Goal: Task Accomplishment & Management: Manage account settings

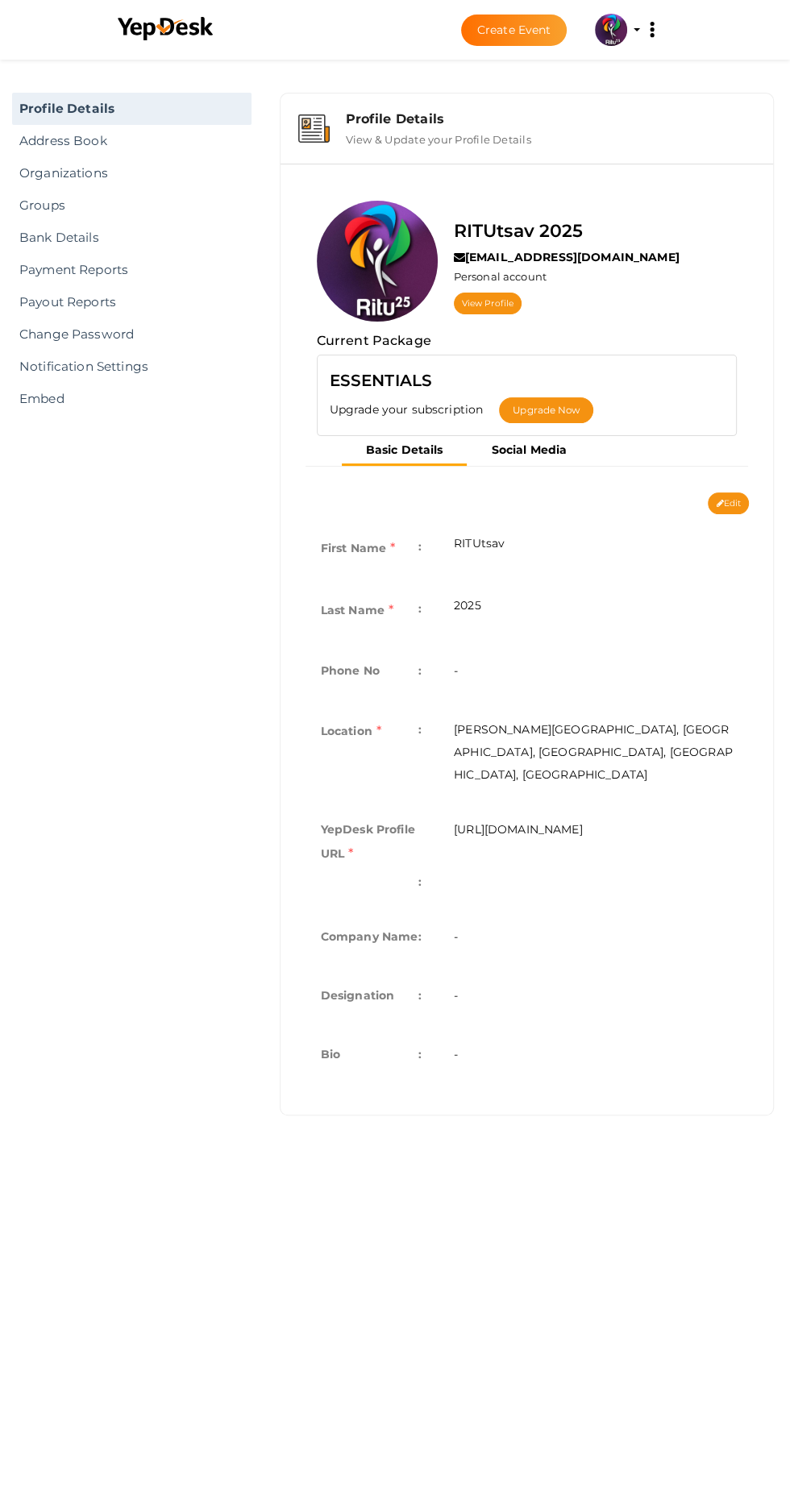
click at [606, 24] on img at bounding box center [611, 30] width 33 height 33
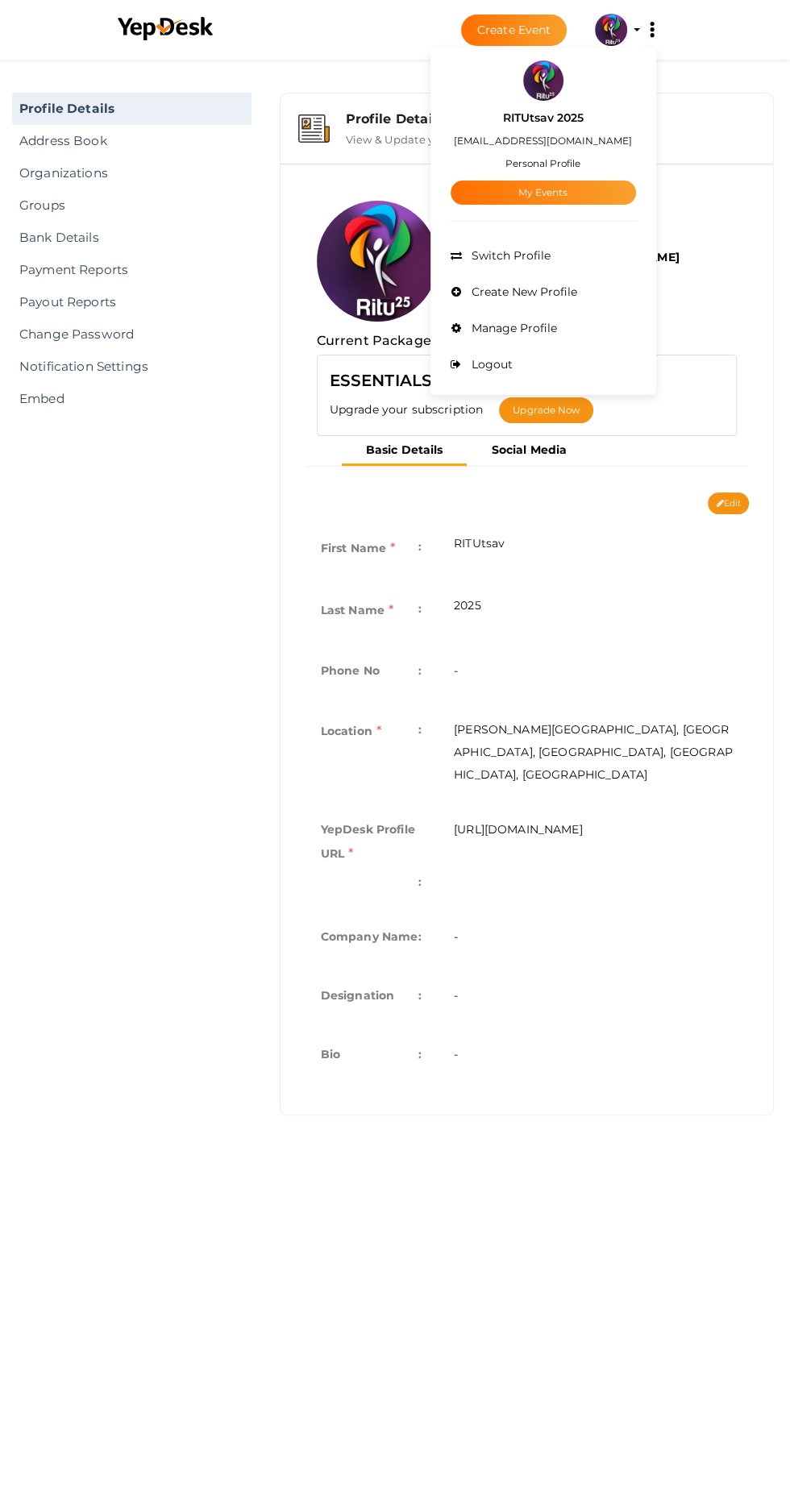
click at [584, 197] on link "My Events" at bounding box center [543, 193] width 185 height 24
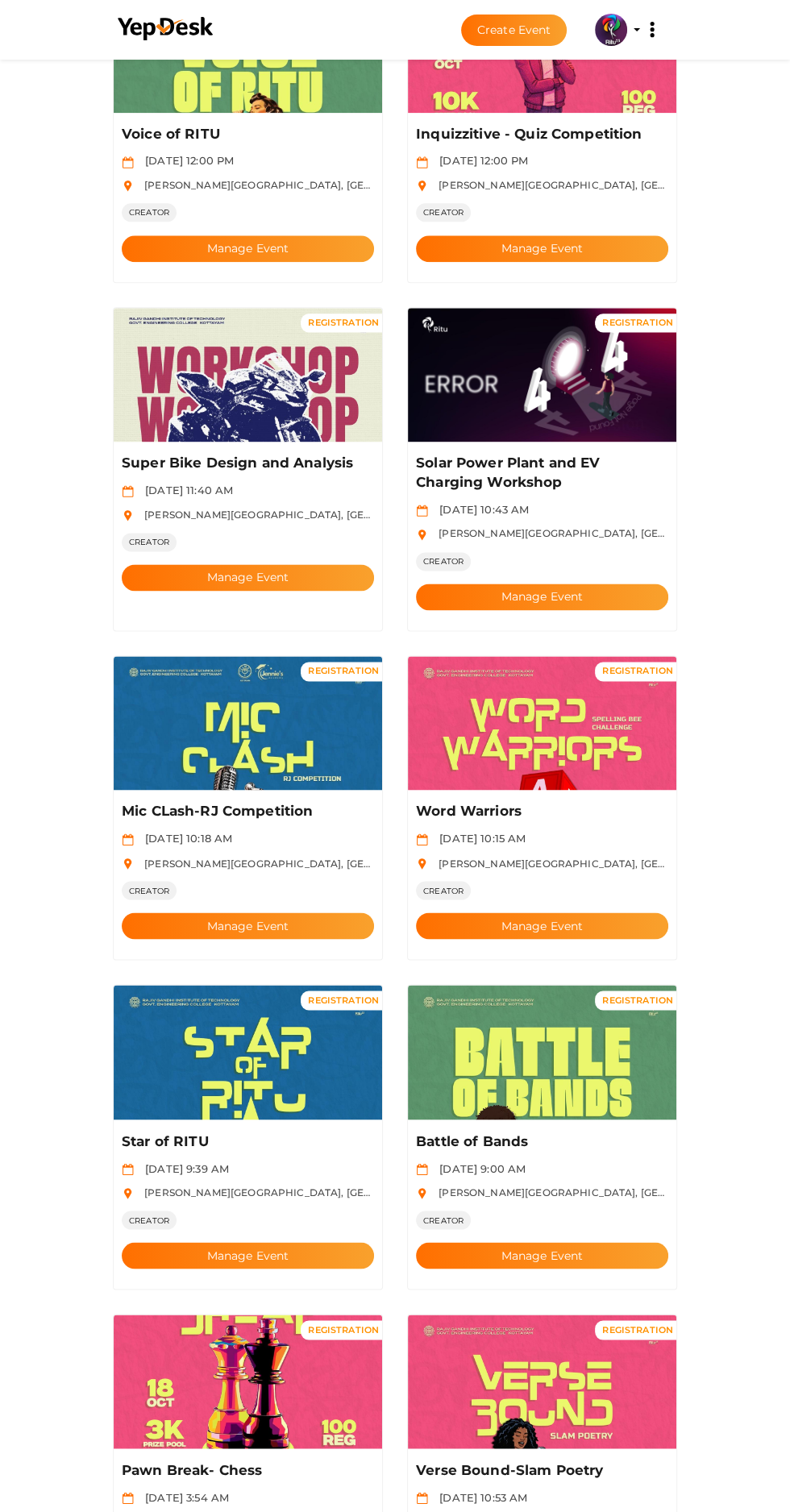
scroll to position [1242, 0]
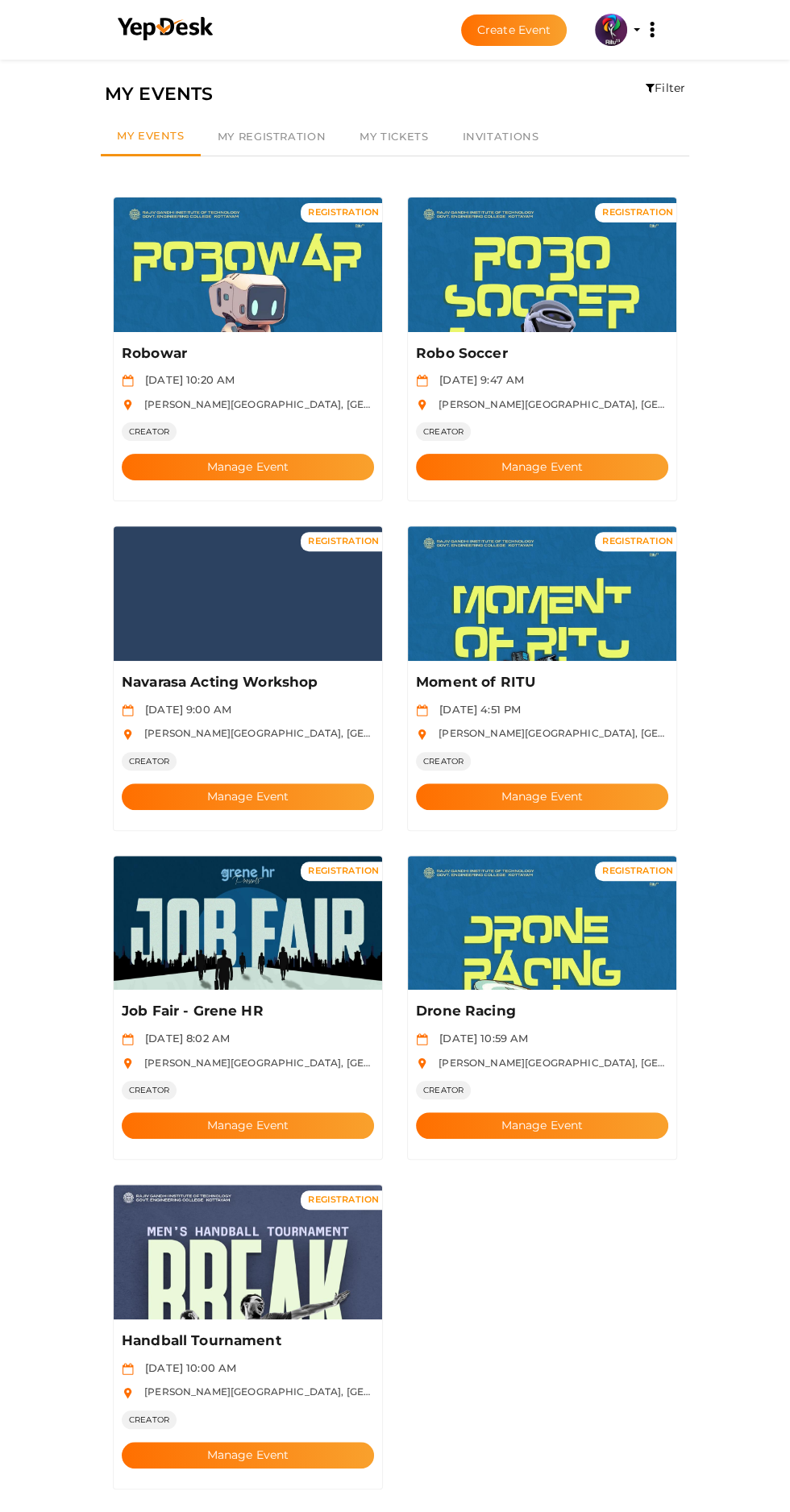
click at [260, 905] on img at bounding box center [247, 923] width 269 height 135
click at [293, 1112] on button "Manage Event" at bounding box center [247, 1125] width 252 height 27
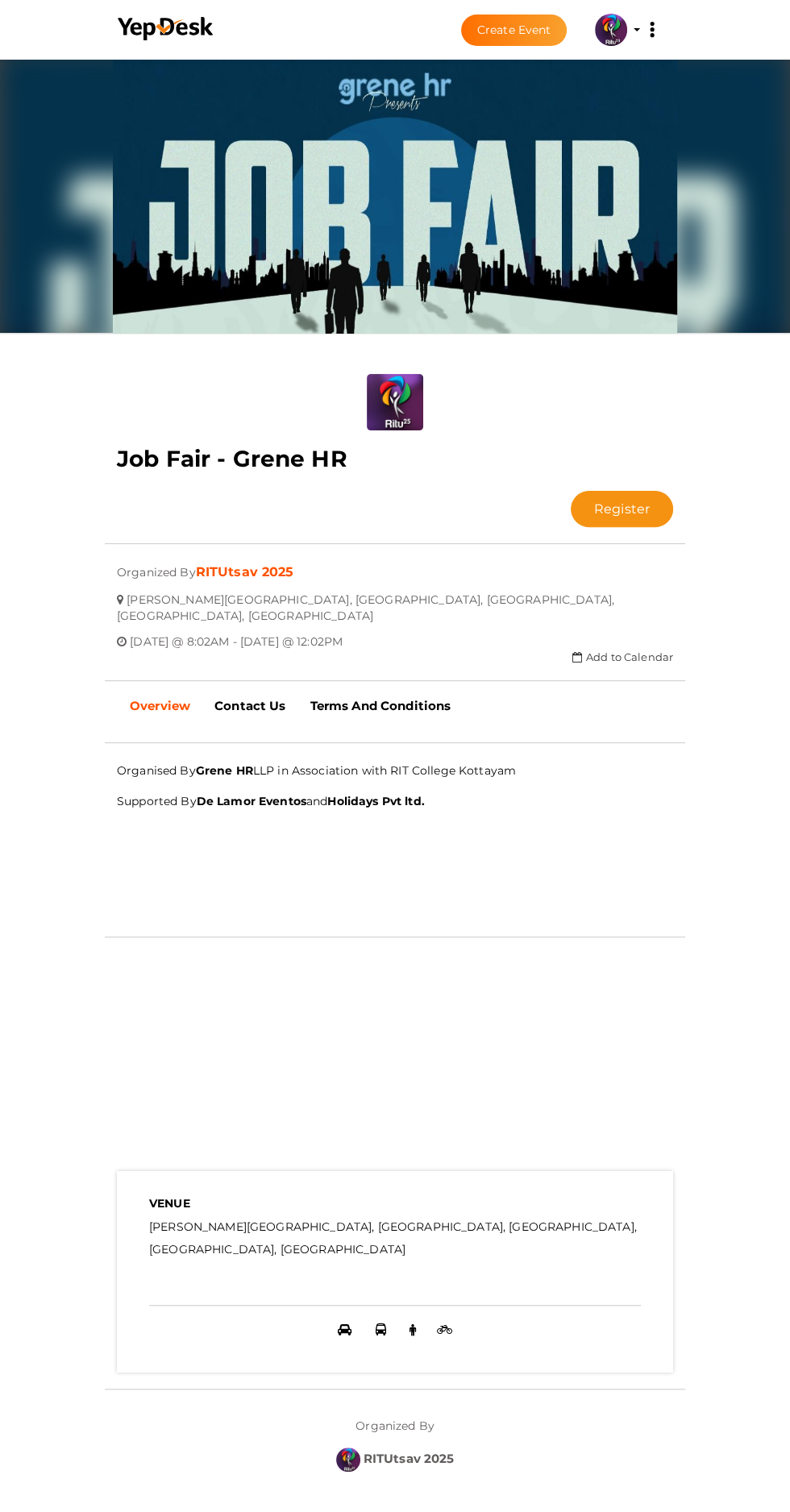
click at [391, 374] on input "file" at bounding box center [394, 401] width 56 height 56
click at [610, 29] on img at bounding box center [611, 30] width 33 height 33
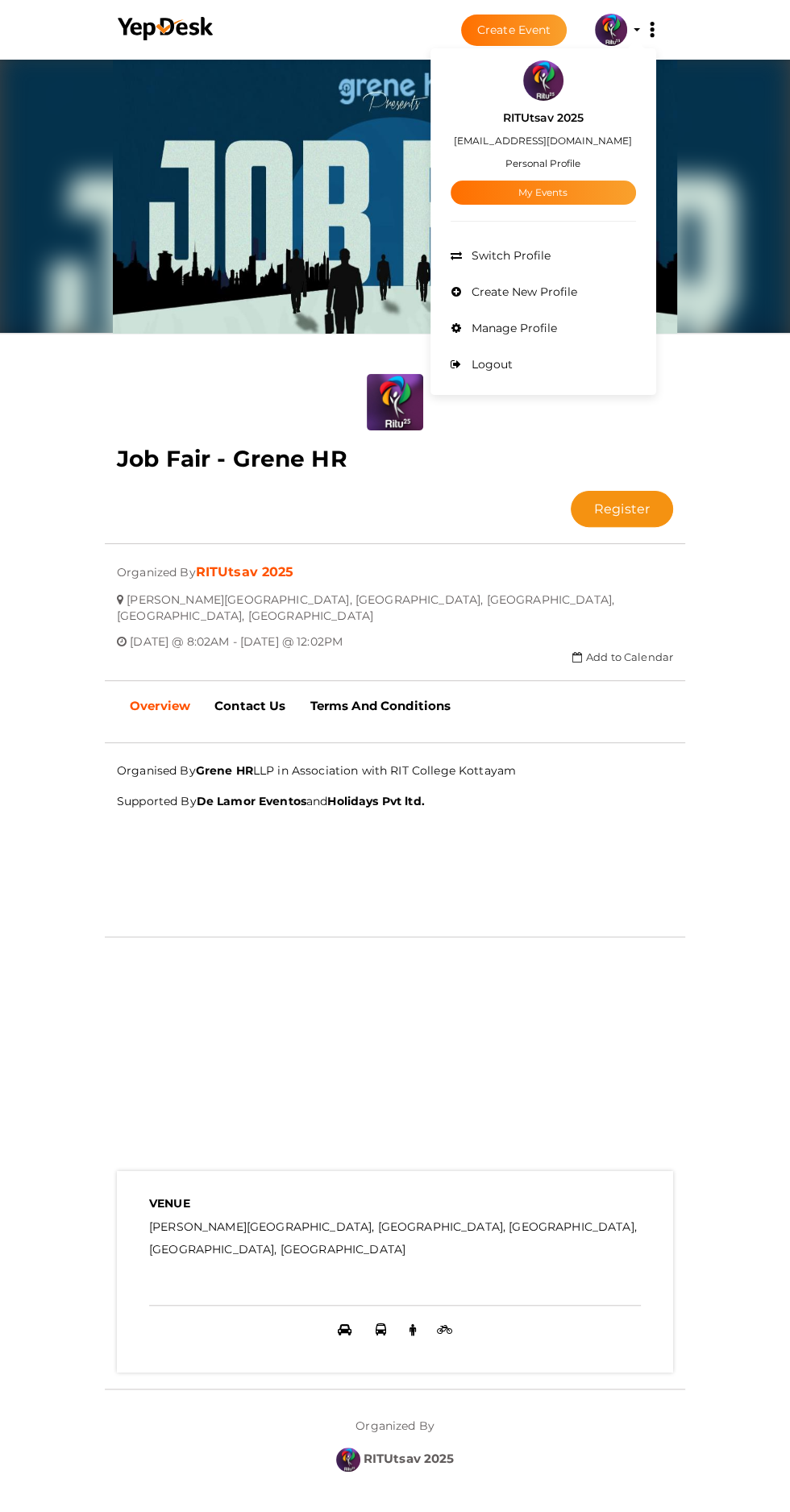
click at [672, 497] on div at bounding box center [395, 756] width 790 height 1512
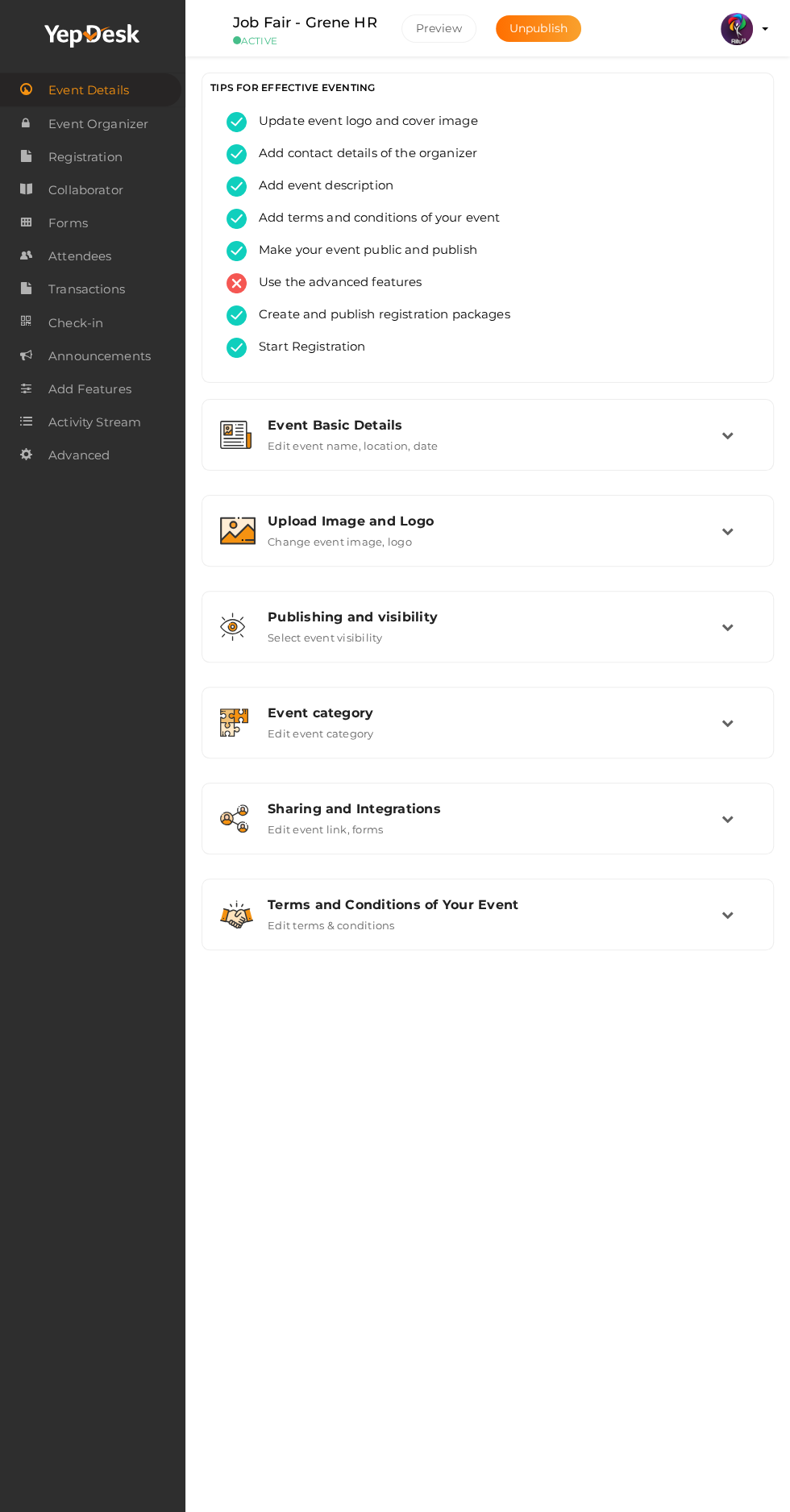
click at [114, 273] on link "Attendees" at bounding box center [92, 255] width 185 height 33
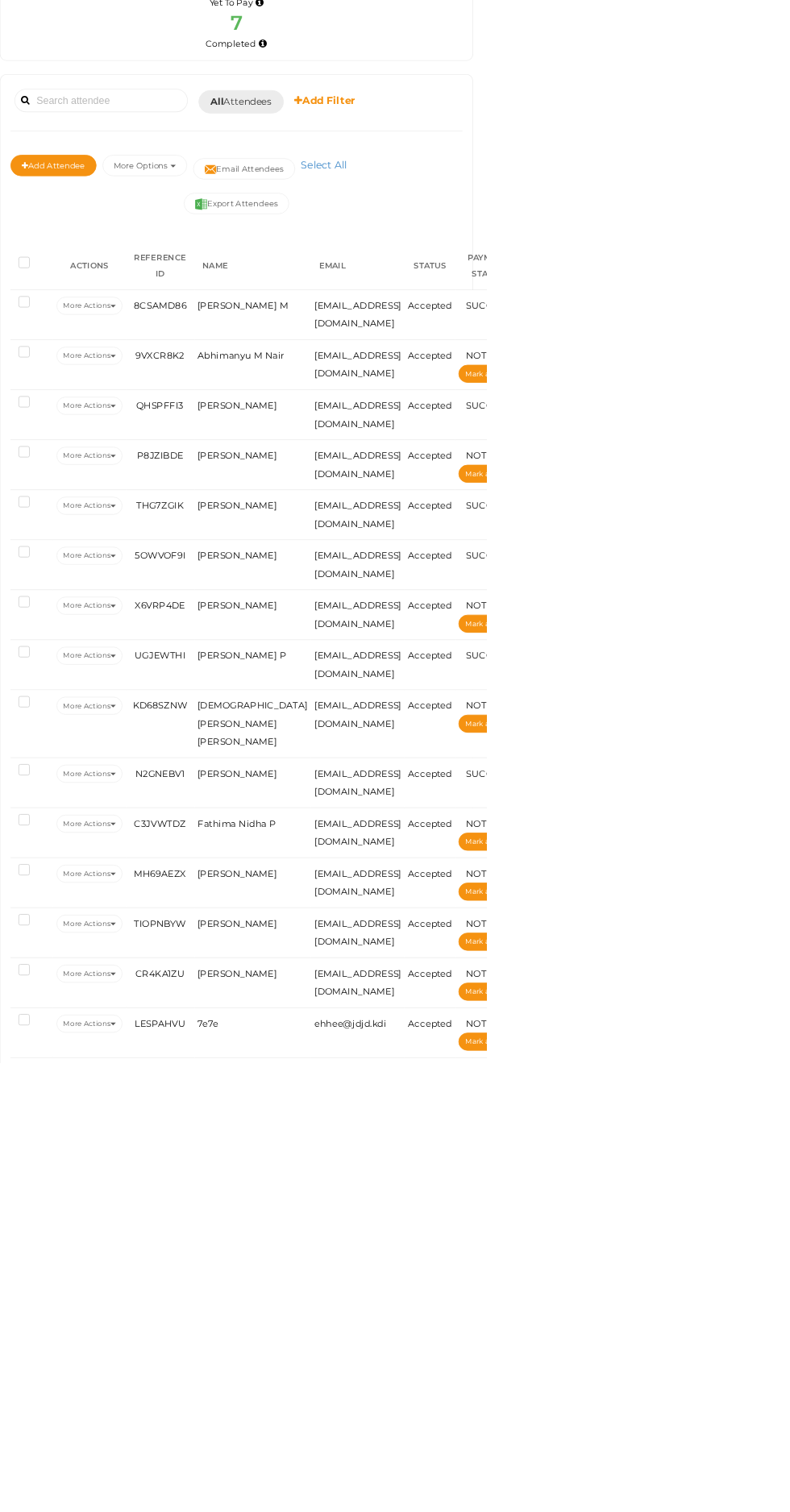
click at [458, 590] on span "Haridev M" at bounding box center [495, 596] width 109 height 13
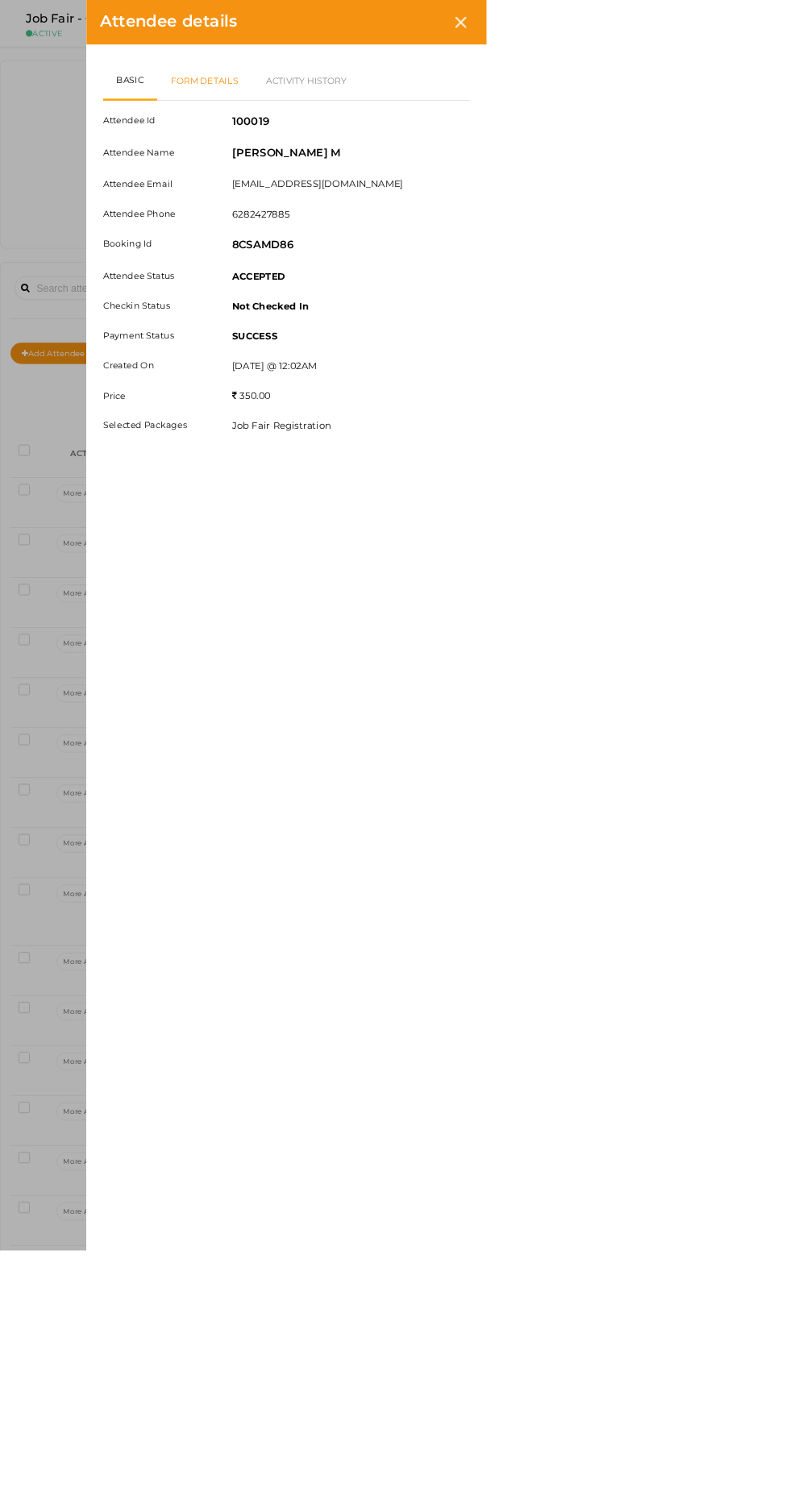
click at [507, 95] on link "Form Details" at bounding box center [449, 97] width 115 height 47
